Goal: Go to known website: Access a specific website the user already knows

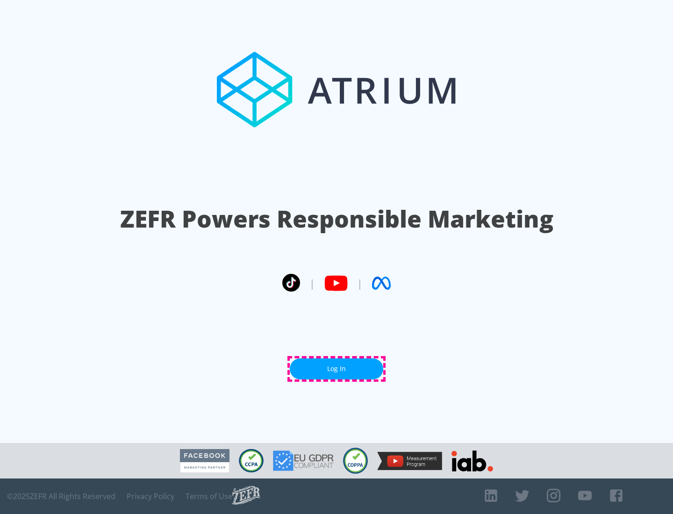
click at [337, 369] on link "Log In" at bounding box center [337, 369] width 94 height 21
